Goal: Manage account settings

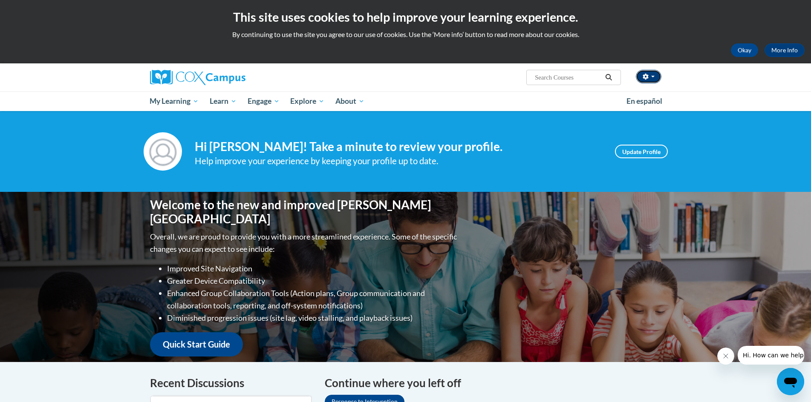
click at [638, 77] on button "button" at bounding box center [648, 77] width 26 height 14
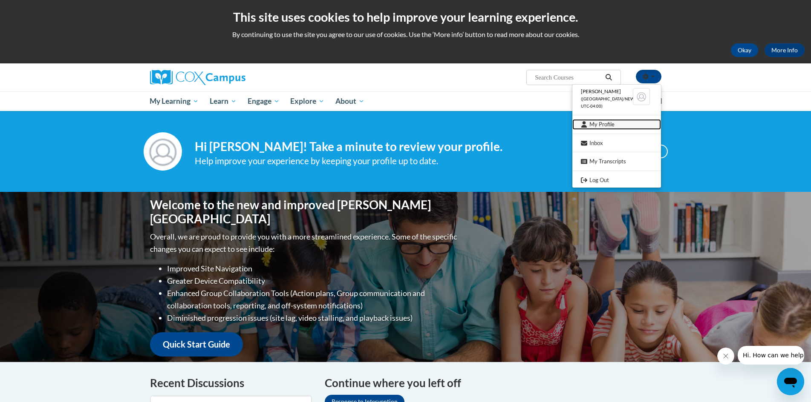
click at [605, 124] on link "My Profile" at bounding box center [616, 124] width 89 height 11
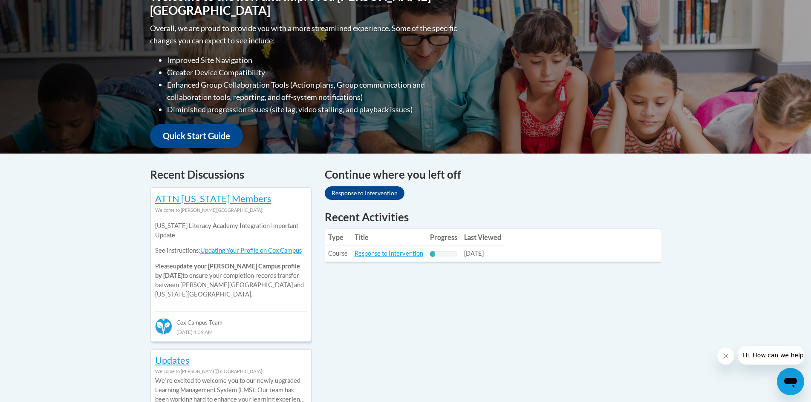
scroll to position [213, 0]
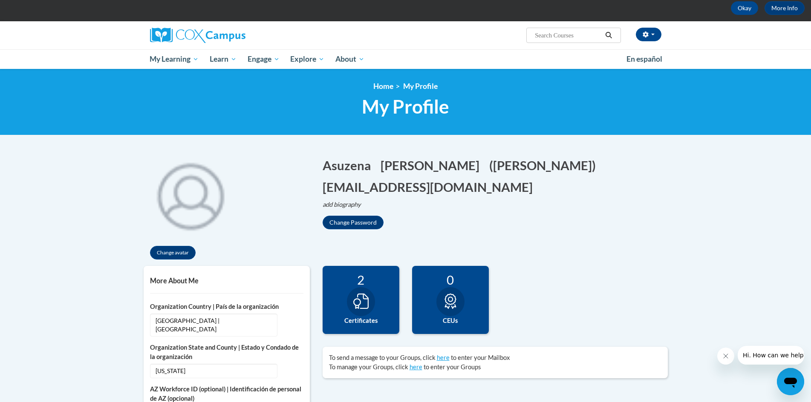
scroll to position [43, 0]
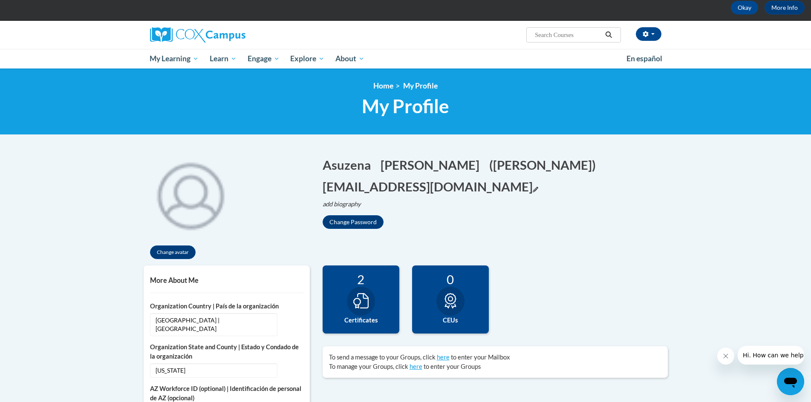
click at [532, 191] on icon "Edit email address" at bounding box center [535, 190] width 6 height 6
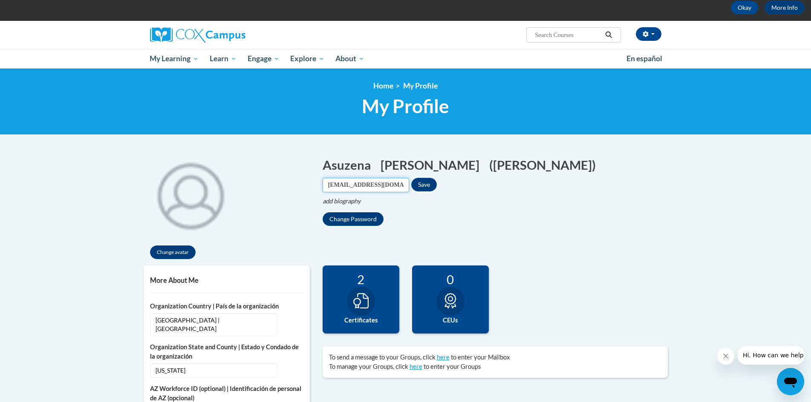
click at [350, 190] on input "[EMAIL_ADDRESS][DOMAIN_NAME]" at bounding box center [365, 185] width 86 height 14
click at [350, 189] on input "[EMAIL_ADDRESS][DOMAIN_NAME]" at bounding box center [365, 185] width 86 height 14
type input "acont0283@gmail.com"
drag, startPoint x: 364, startPoint y: 187, endPoint x: 413, endPoint y: 189, distance: 48.6
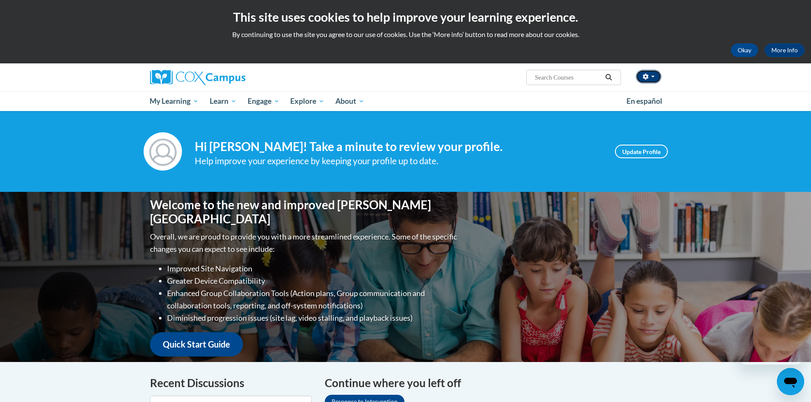
click at [642, 70] on button "button" at bounding box center [648, 77] width 26 height 14
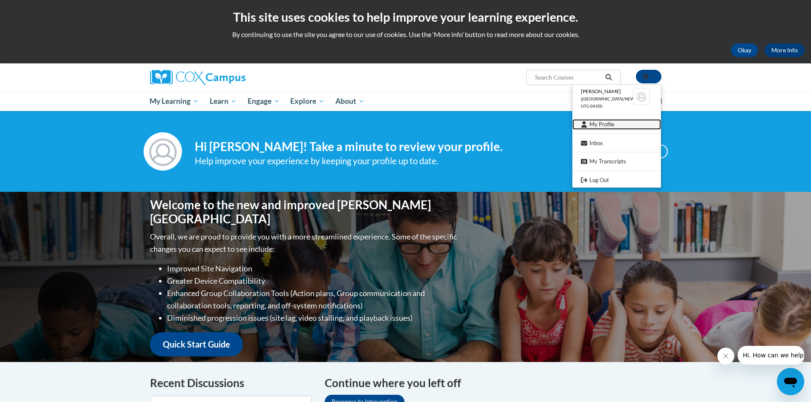
click at [598, 126] on link "My Profile" at bounding box center [616, 124] width 89 height 11
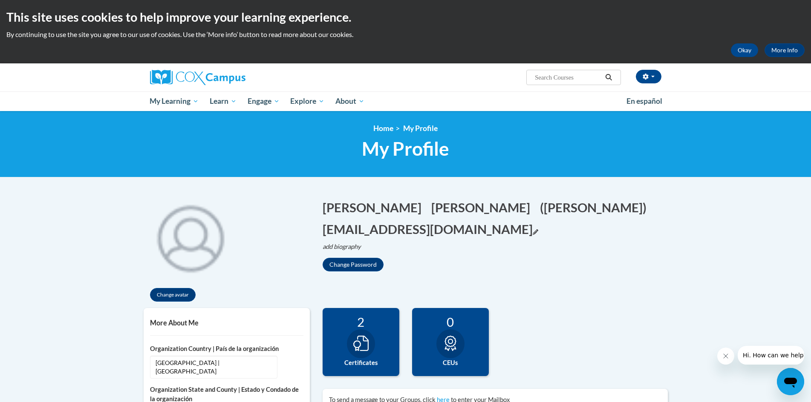
click at [499, 231] on button "[EMAIL_ADDRESS][DOMAIN_NAME] Edit" at bounding box center [430, 229] width 216 height 17
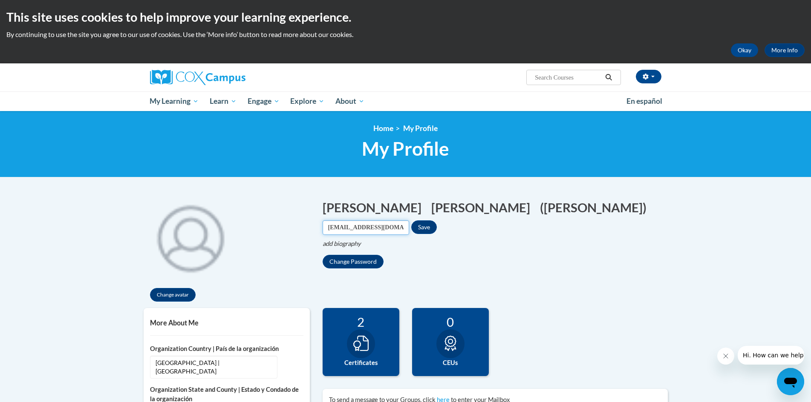
click at [404, 227] on input "[EMAIL_ADDRESS][DOMAIN_NAME]" at bounding box center [365, 228] width 86 height 14
type input "[EMAIL_ADDRESS][DOMAIN_NAME]"
click at [437, 227] on button "Save" at bounding box center [424, 228] width 26 height 14
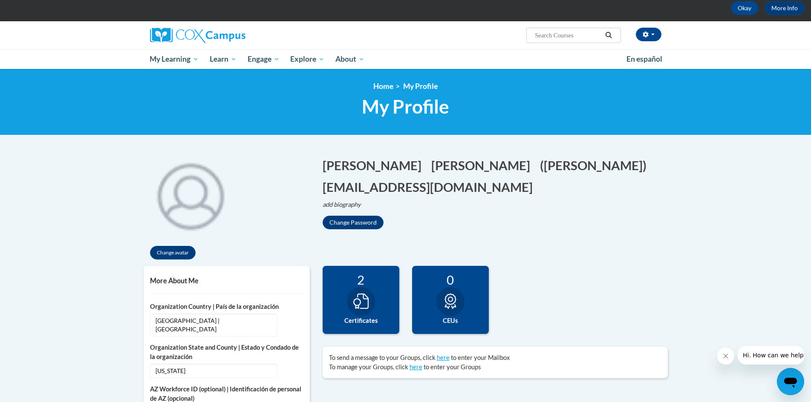
scroll to position [43, 0]
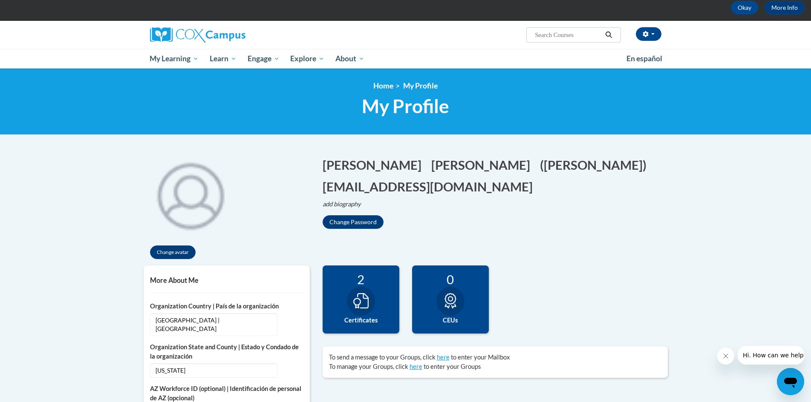
click at [367, 310] on div at bounding box center [361, 301] width 28 height 29
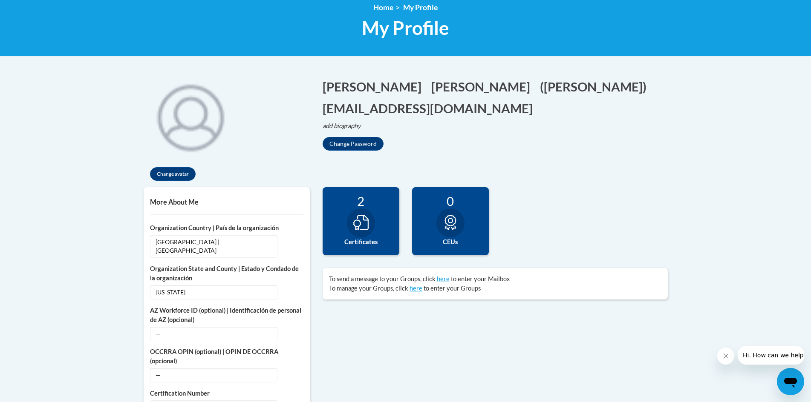
scroll to position [128, 0]
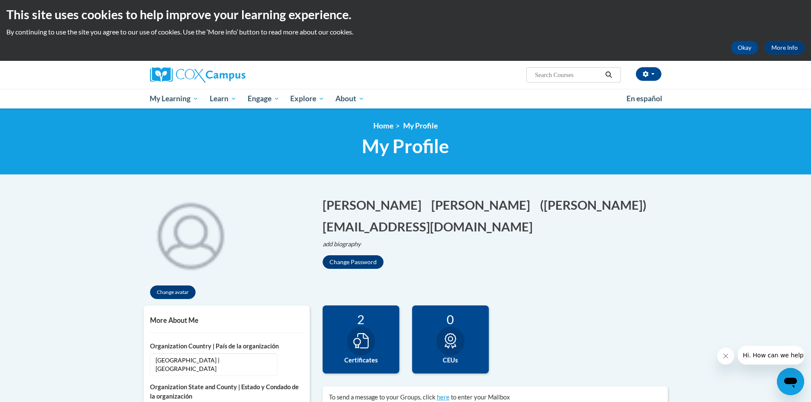
scroll to position [0, 0]
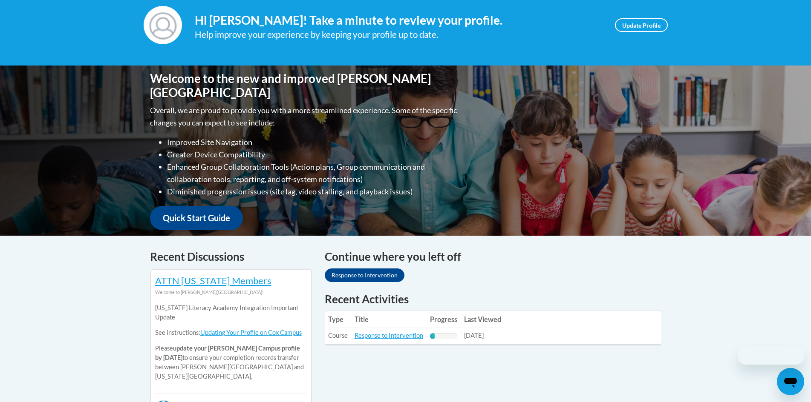
scroll to position [128, 0]
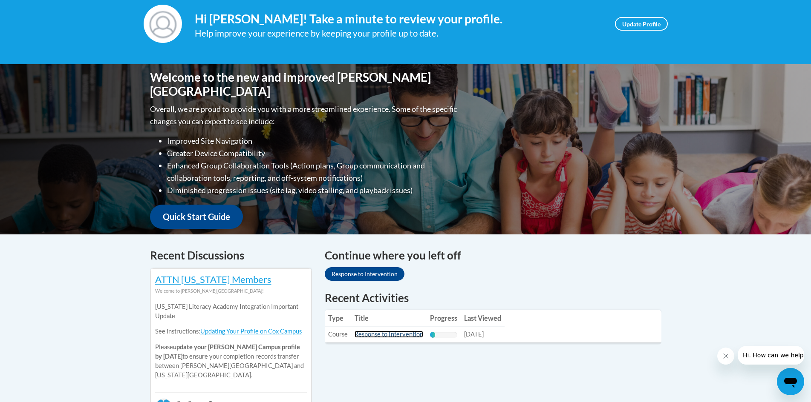
click at [385, 334] on link "Response to Intervention" at bounding box center [388, 334] width 69 height 7
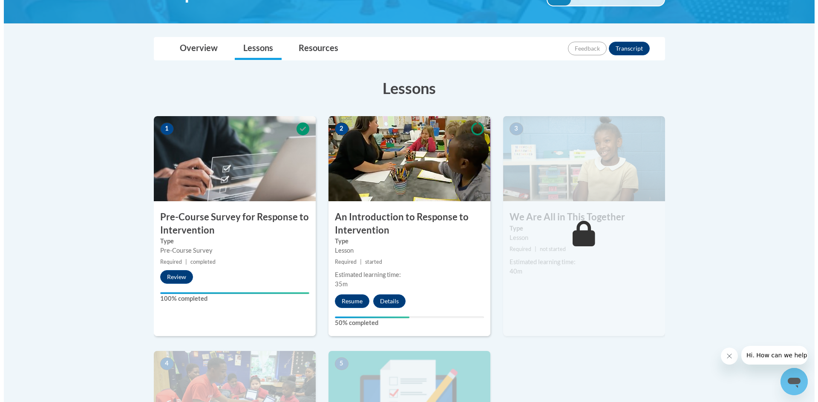
scroll to position [170, 0]
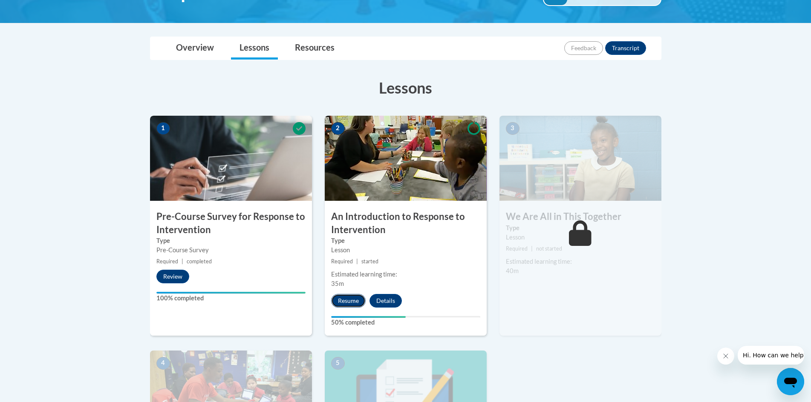
click at [354, 303] on button "Resume" at bounding box center [348, 301] width 34 height 14
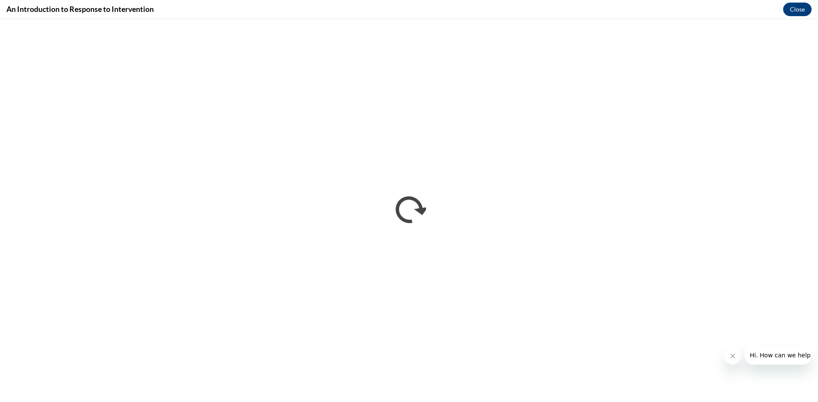
scroll to position [0, 0]
